Goal: Use online tool/utility: Utilize a website feature to perform a specific function

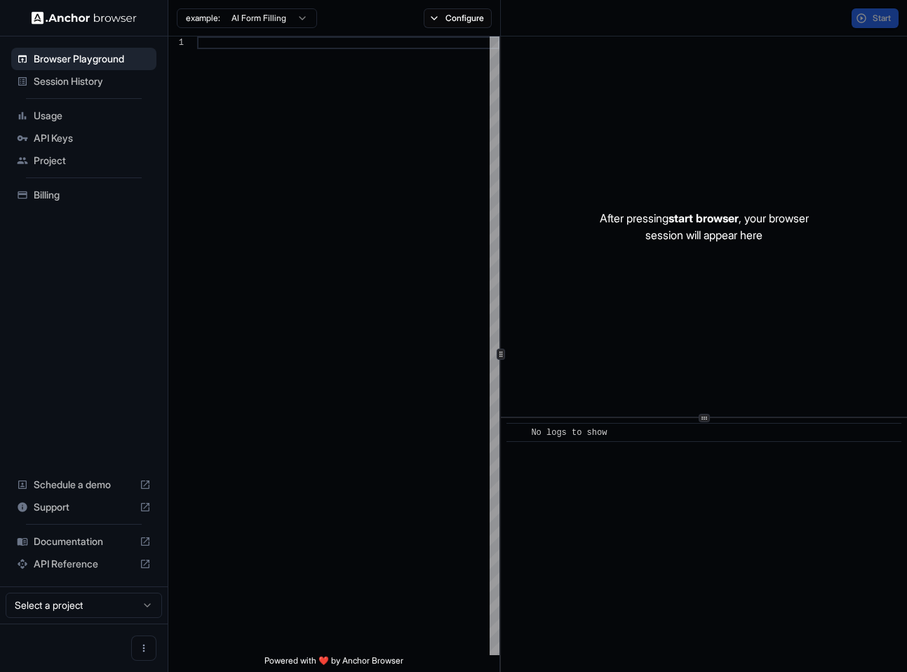
scroll to position [101, 0]
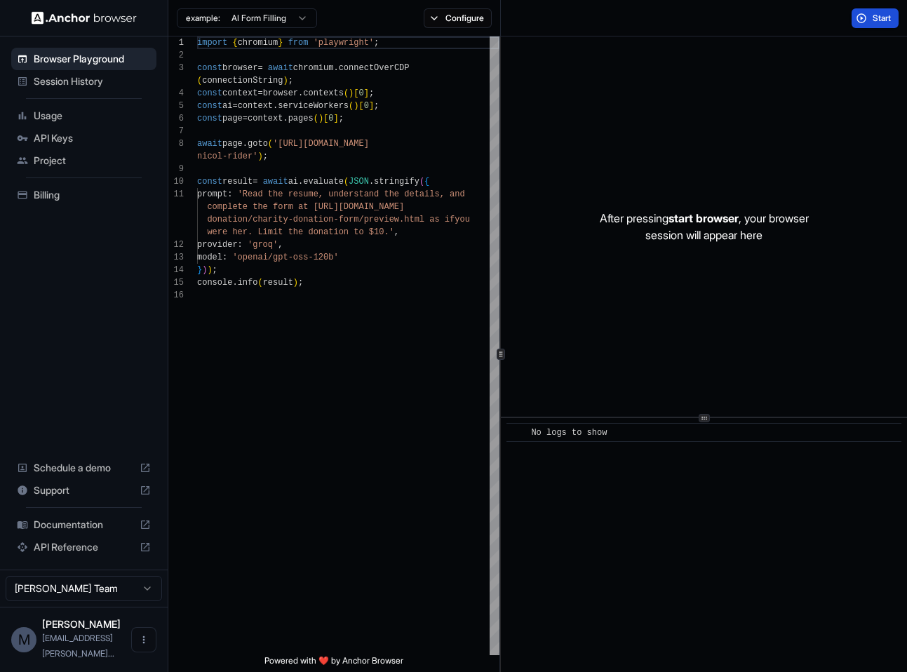
click at [879, 15] on span "Start" at bounding box center [883, 18] width 20 height 11
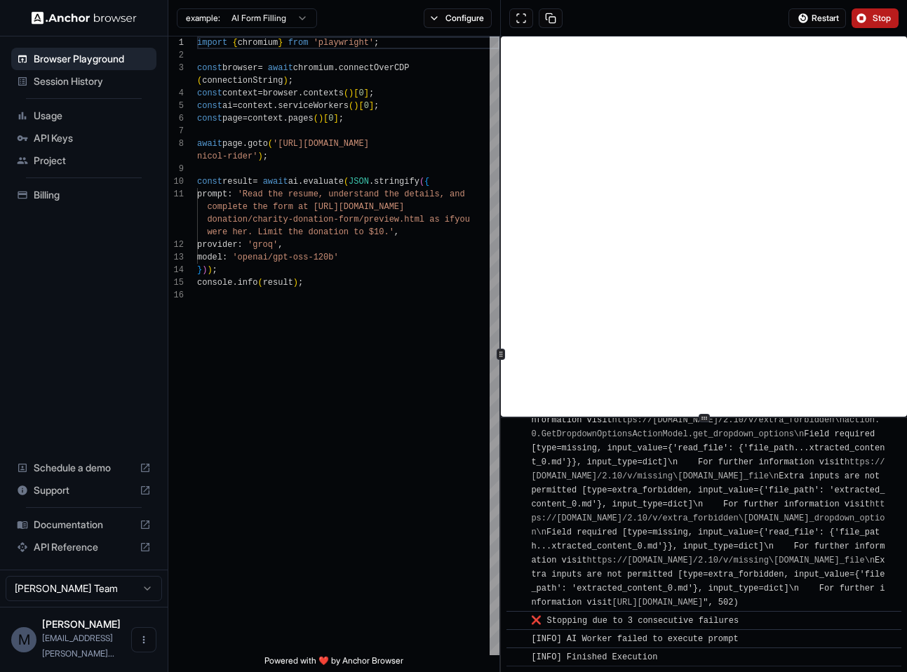
scroll to position [5513, 0]
